Goal: Task Accomplishment & Management: Manage account settings

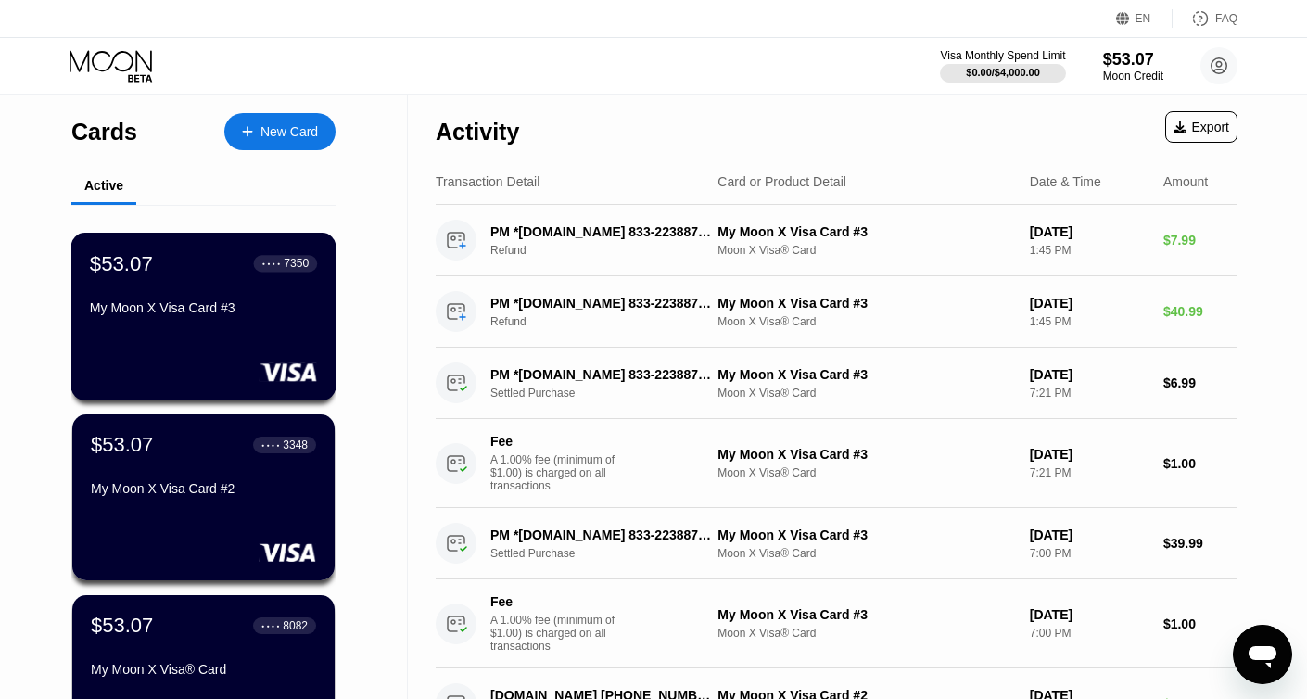
click at [245, 311] on div "My Moon X Visa Card #3" at bounding box center [203, 307] width 227 height 15
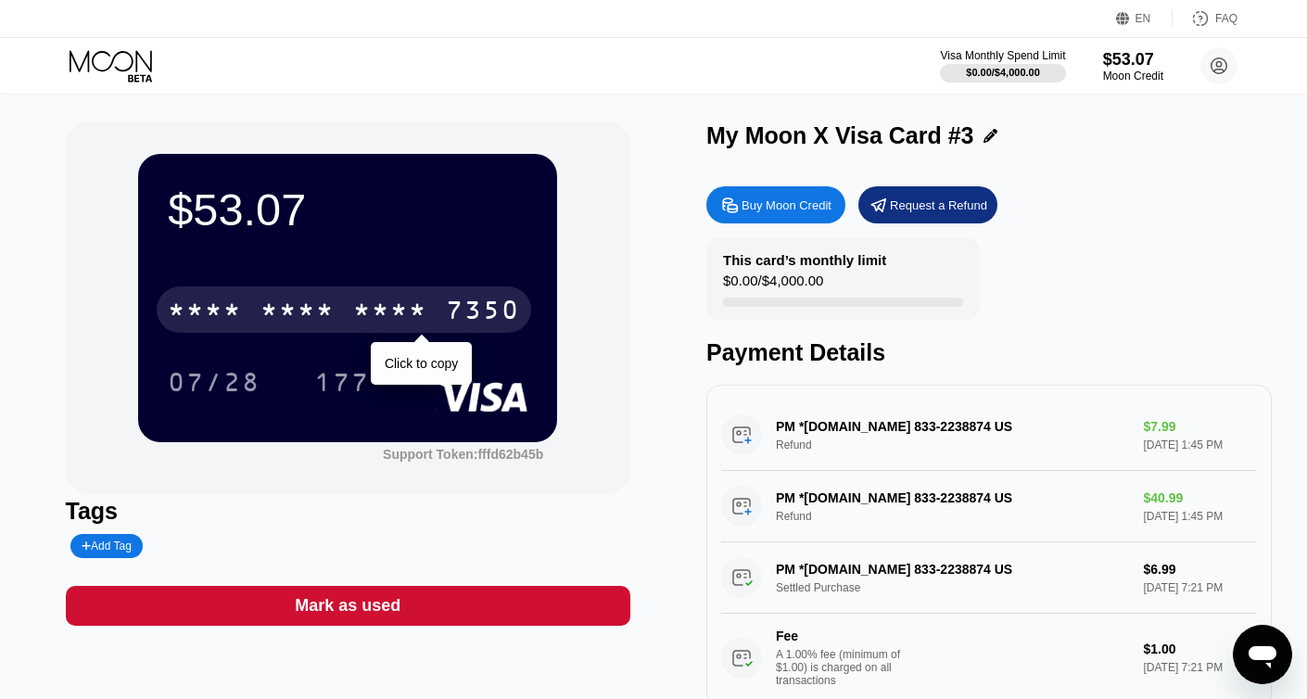
click at [438, 324] on div "* * * * * * * * * * * * 7350" at bounding box center [344, 309] width 375 height 46
click at [407, 324] on div "2126" at bounding box center [390, 313] width 74 height 30
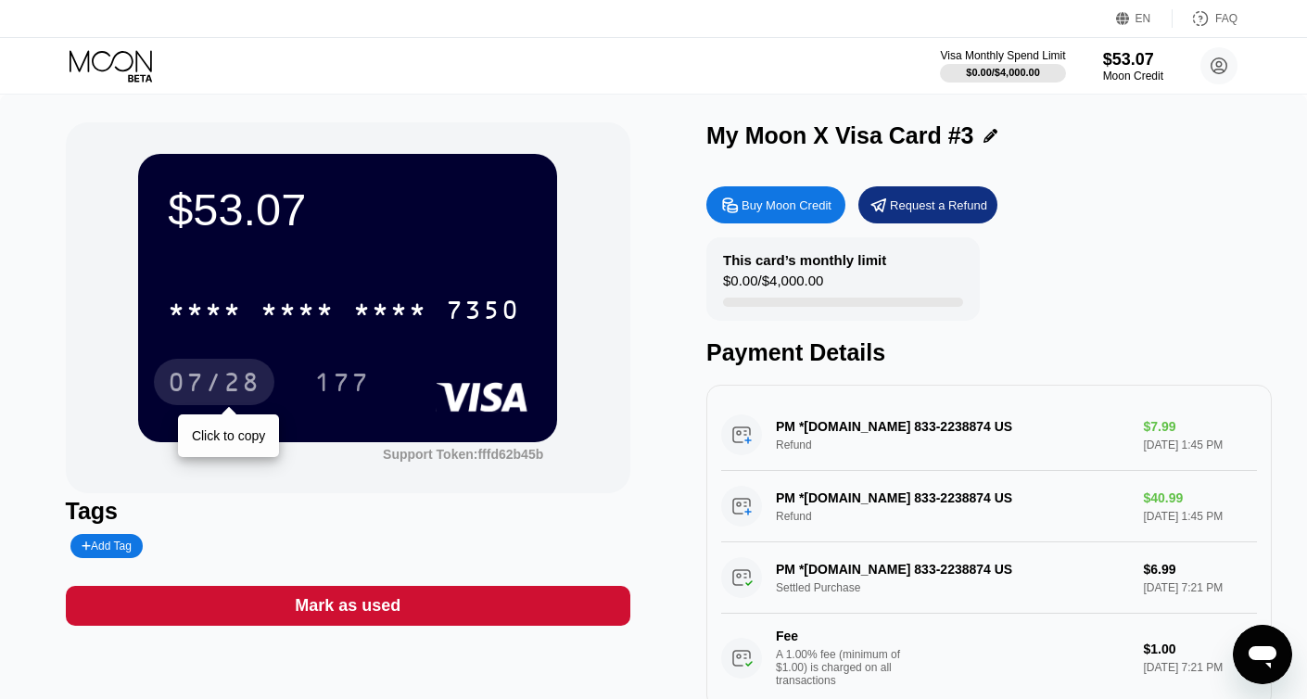
click at [245, 388] on div "07/28" at bounding box center [214, 385] width 93 height 30
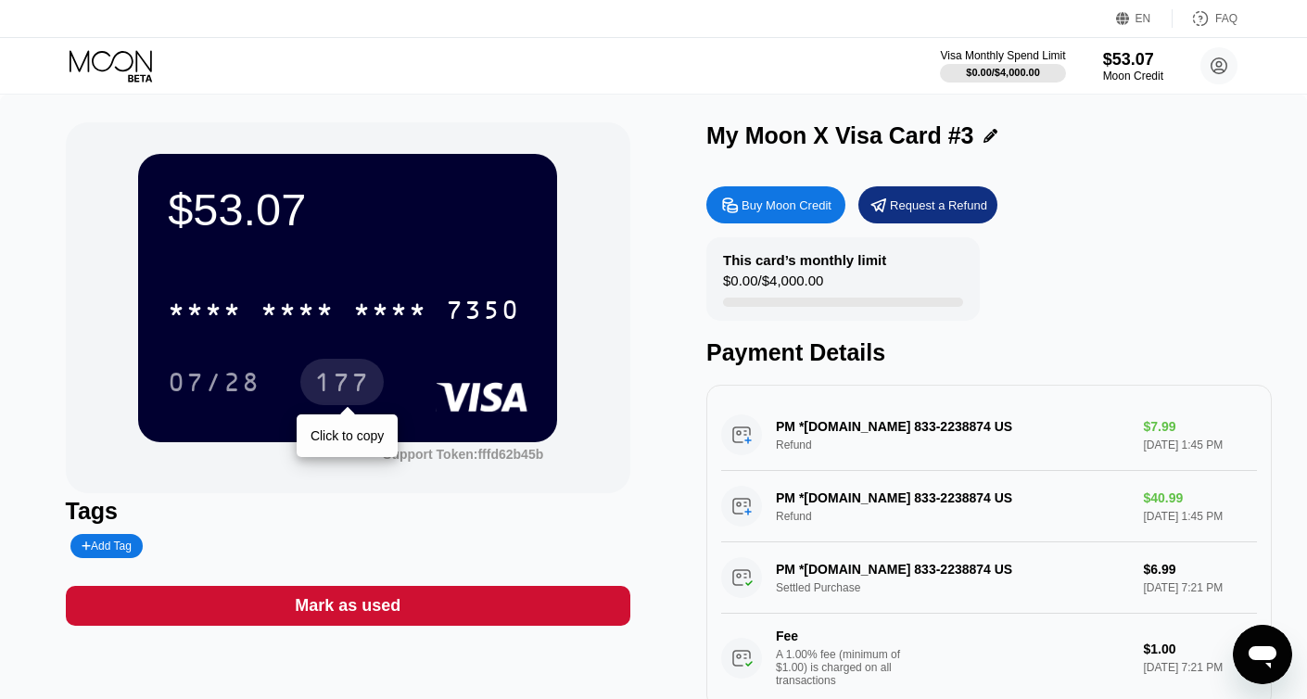
click at [367, 376] on div "177" at bounding box center [342, 385] width 56 height 30
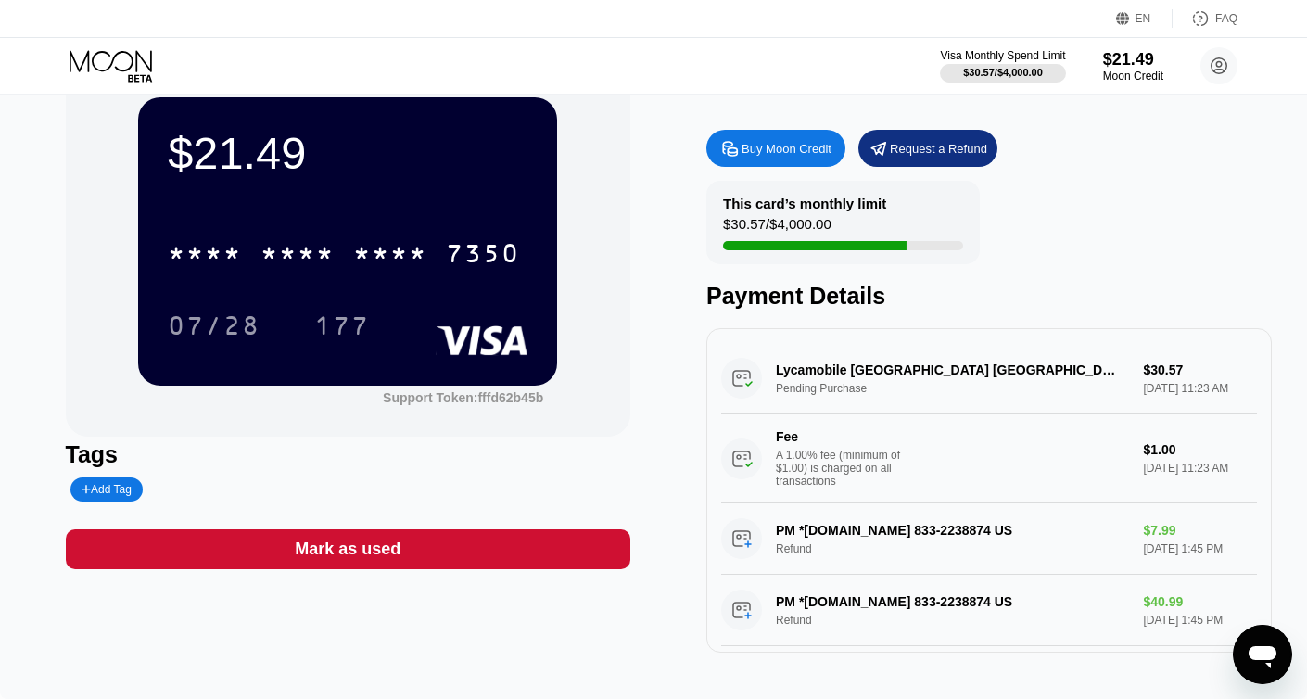
scroll to position [50, 0]
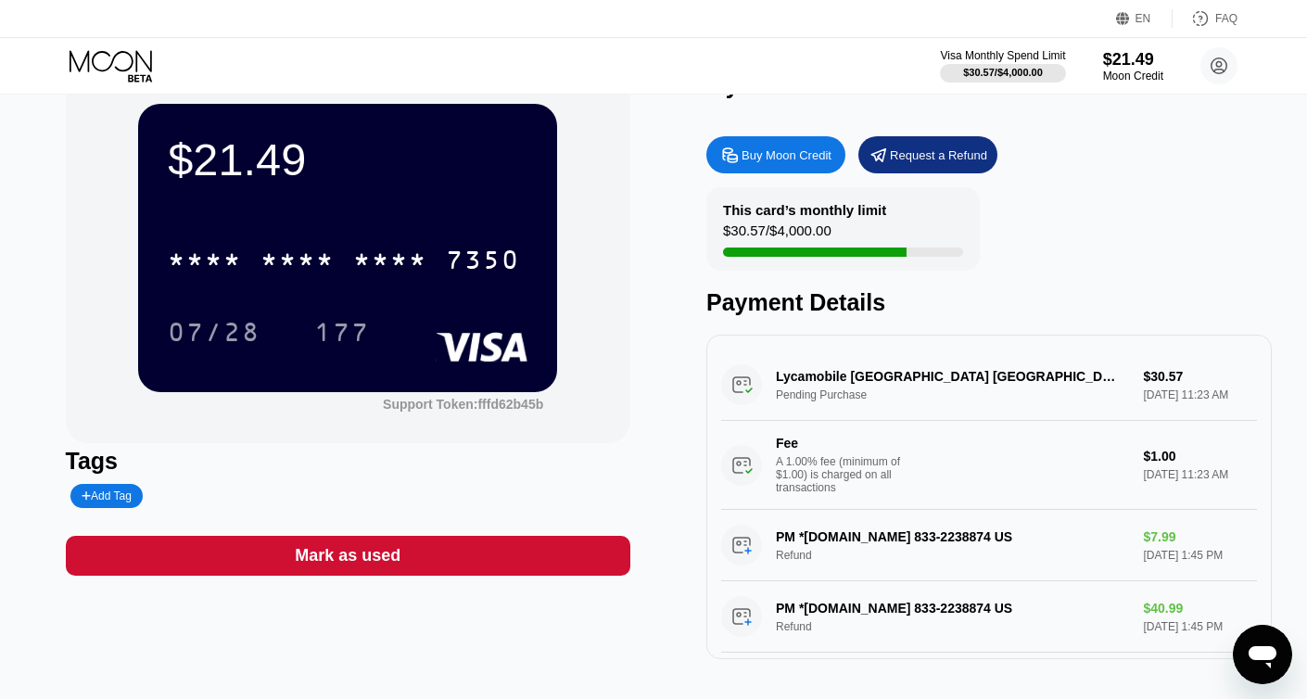
click at [942, 163] on div "Request a Refund" at bounding box center [927, 154] width 139 height 37
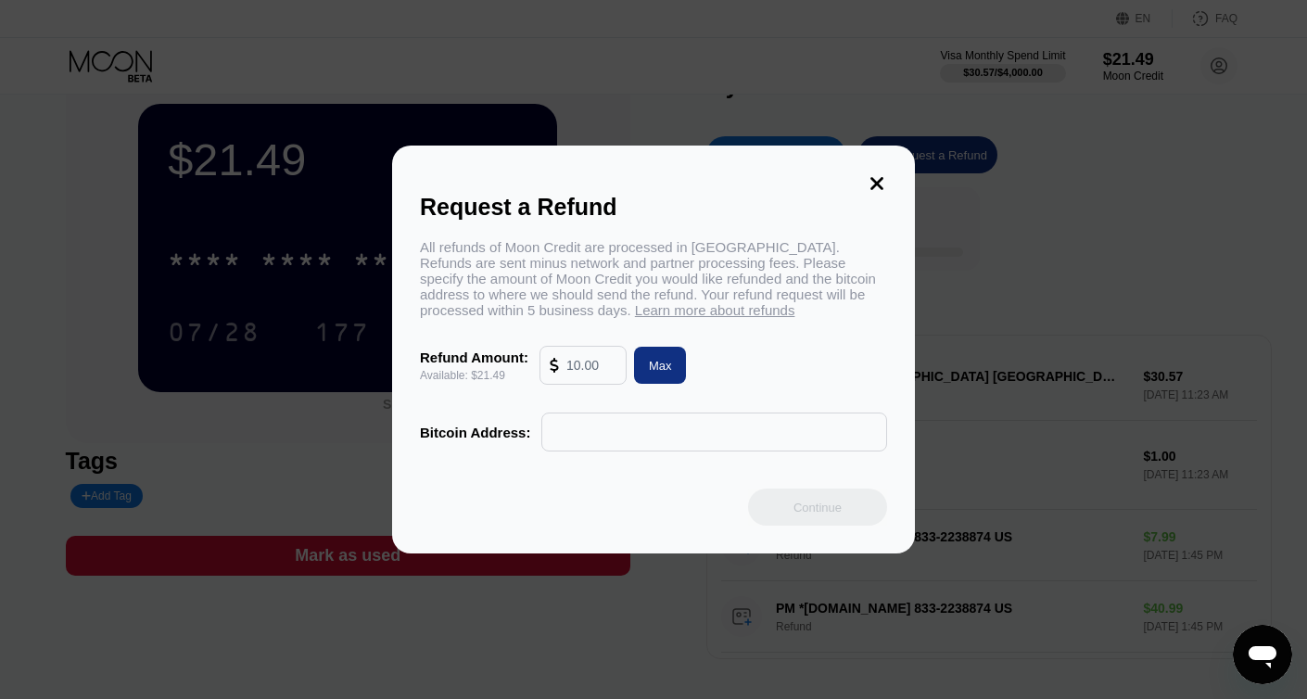
click at [880, 181] on icon at bounding box center [877, 183] width 20 height 20
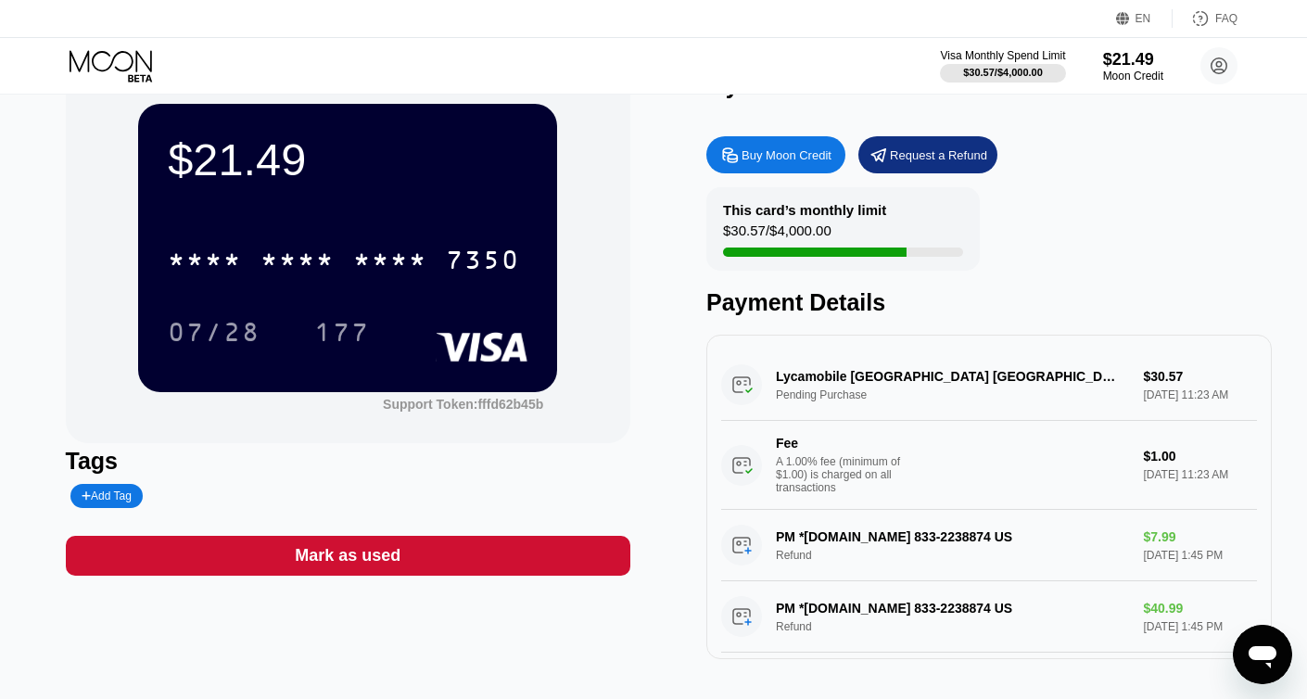
click at [879, 391] on div "Lycamobile London GB Pending Purchase $30.57 Sep 23, 2025 11:23 AM Fee A 1.00% …" at bounding box center [989, 429] width 536 height 160
click at [747, 390] on div "Lycamobile London GB Pending Purchase $30.57 Sep 23, 2025 11:23 AM Fee A 1.00% …" at bounding box center [989, 429] width 536 height 160
click at [1185, 407] on div "Lycamobile London GB Pending Purchase $30.57 Sep 23, 2025 11:23 AM Fee A 1.00% …" at bounding box center [989, 429] width 536 height 160
click at [1176, 470] on div "Sep 23, 2025 11:23 AM" at bounding box center [1199, 474] width 113 height 13
click at [864, 383] on div "Lycamobile London GB Pending Purchase $30.57 Sep 23, 2025 11:23 AM Fee A 1.00% …" at bounding box center [989, 429] width 536 height 160
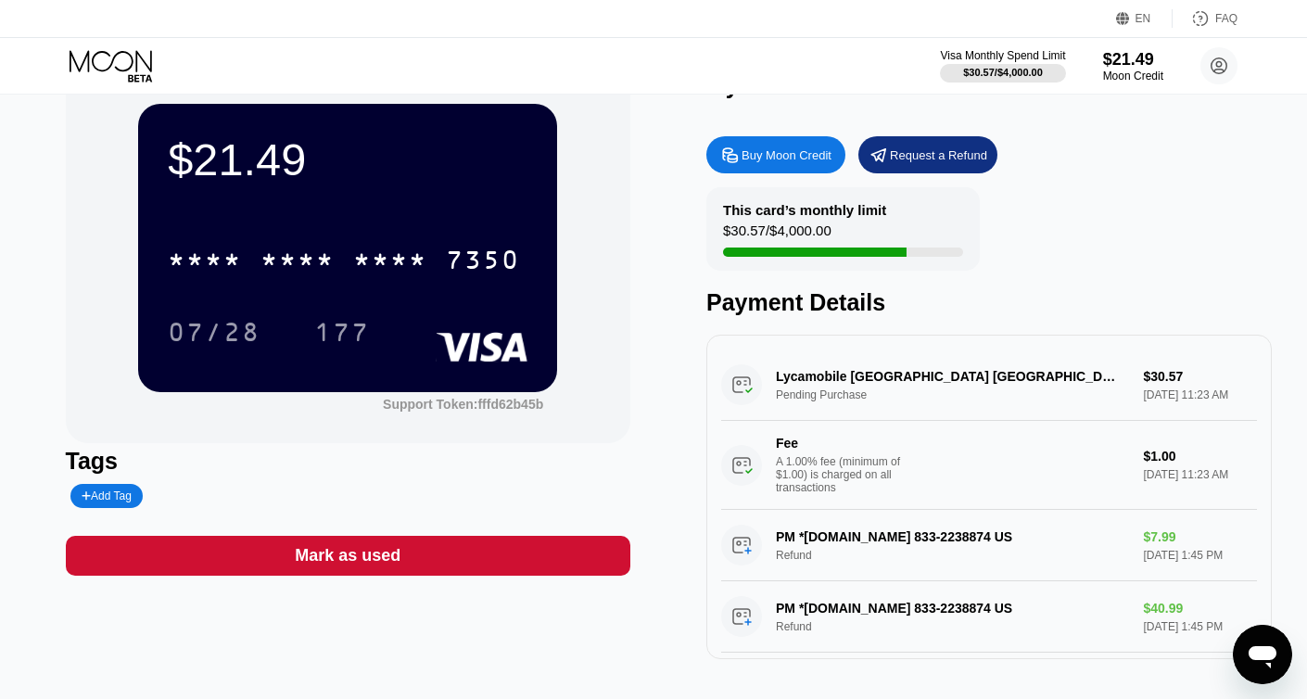
click at [844, 480] on div "A 1.00% fee (minimum of $1.00) is charged on all transactions" at bounding box center [845, 474] width 139 height 39
click at [747, 395] on div "Lycamobile London GB Pending Purchase $30.57 Sep 23, 2025 11:23 AM Fee A 1.00% …" at bounding box center [989, 429] width 536 height 160
click at [795, 391] on div "Lycamobile London GB Pending Purchase $30.57 Sep 23, 2025 11:23 AM Fee A 1.00% …" at bounding box center [989, 429] width 536 height 160
click at [871, 387] on div "Lycamobile London GB Pending Purchase $30.57 Sep 23, 2025 11:23 AM Fee A 1.00% …" at bounding box center [989, 429] width 536 height 160
